Goal: Check status

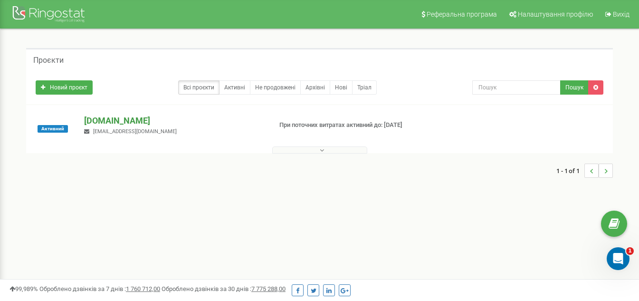
click at [151, 120] on p "[DOMAIN_NAME]" at bounding box center [174, 121] width 180 height 12
click at [300, 152] on button at bounding box center [319, 149] width 95 height 7
click at [282, 144] on div at bounding box center [320, 148] width 582 height 10
click at [154, 108] on div "Активний [DOMAIN_NAME] [EMAIL_ADDRESS][DOMAIN_NAME] При поточних витратах актив…" at bounding box center [319, 129] width 587 height 48
click at [150, 120] on p "[DOMAIN_NAME]" at bounding box center [174, 121] width 180 height 12
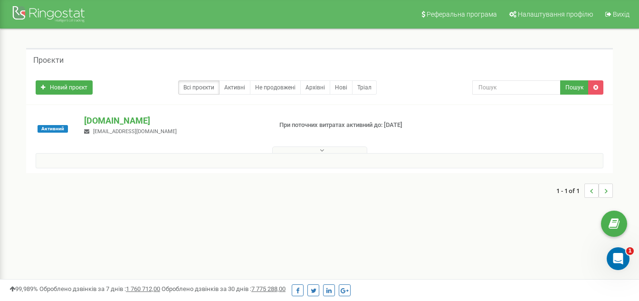
click at [309, 149] on button at bounding box center [319, 149] width 95 height 7
click at [309, 151] on button at bounding box center [319, 149] width 95 height 7
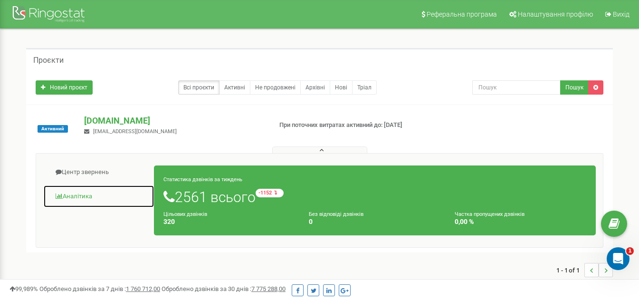
click at [92, 195] on link "Аналiтика" at bounding box center [98, 196] width 111 height 23
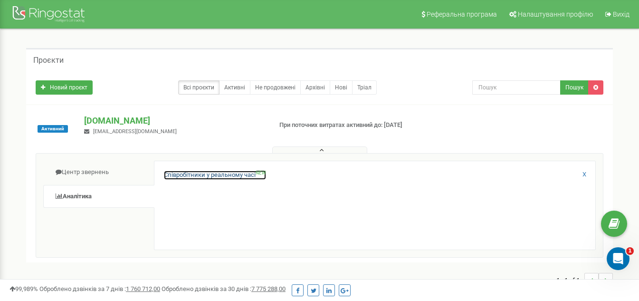
click at [214, 172] on link "Співробітники у реальному часі NEW" at bounding box center [215, 175] width 102 height 9
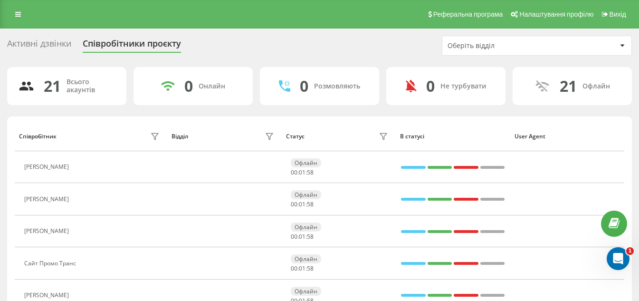
click at [61, 42] on div "Активні дзвінки" at bounding box center [39, 45] width 64 height 15
